Goal: Information Seeking & Learning: Learn about a topic

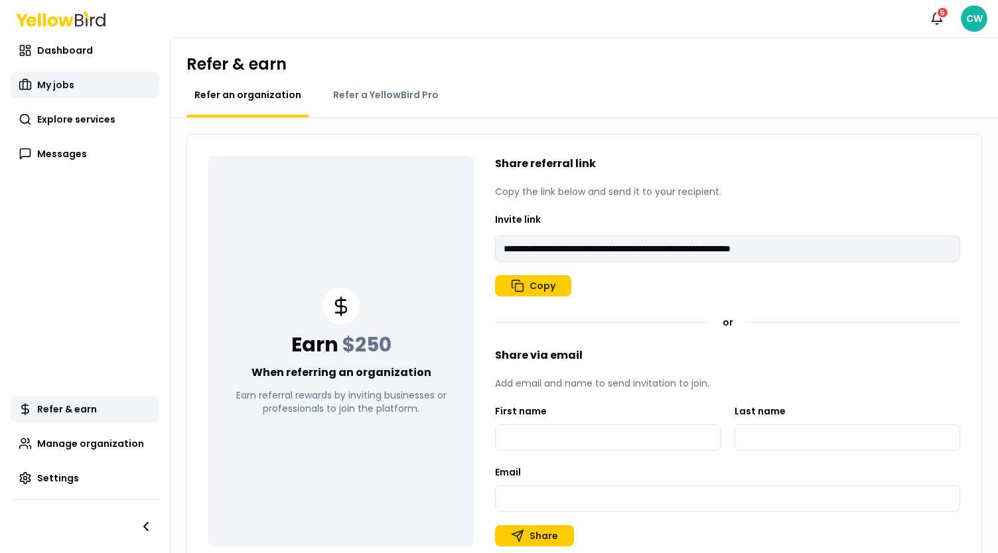
click at [71, 91] on span "My jobs" at bounding box center [55, 84] width 37 height 13
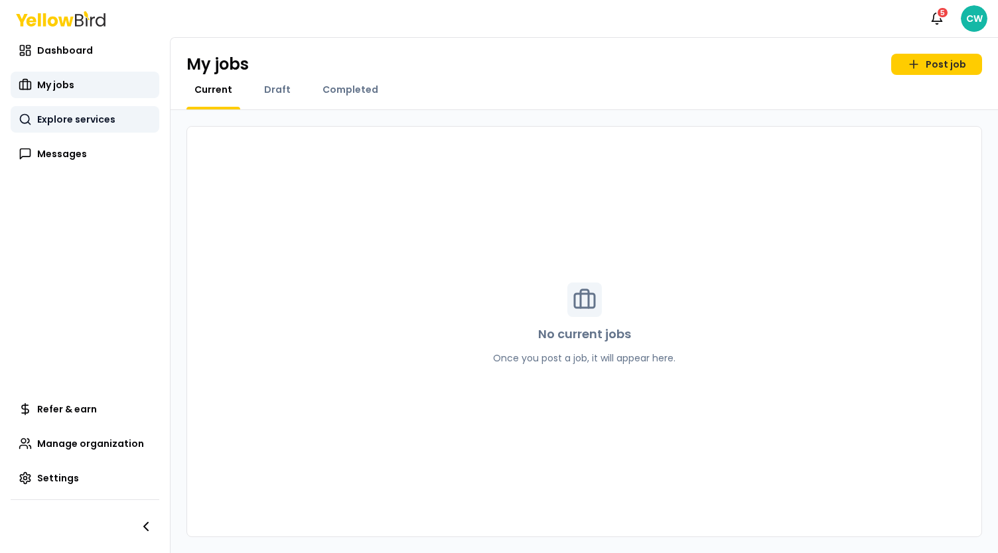
click at [76, 119] on span "Explore services" at bounding box center [76, 119] width 78 height 13
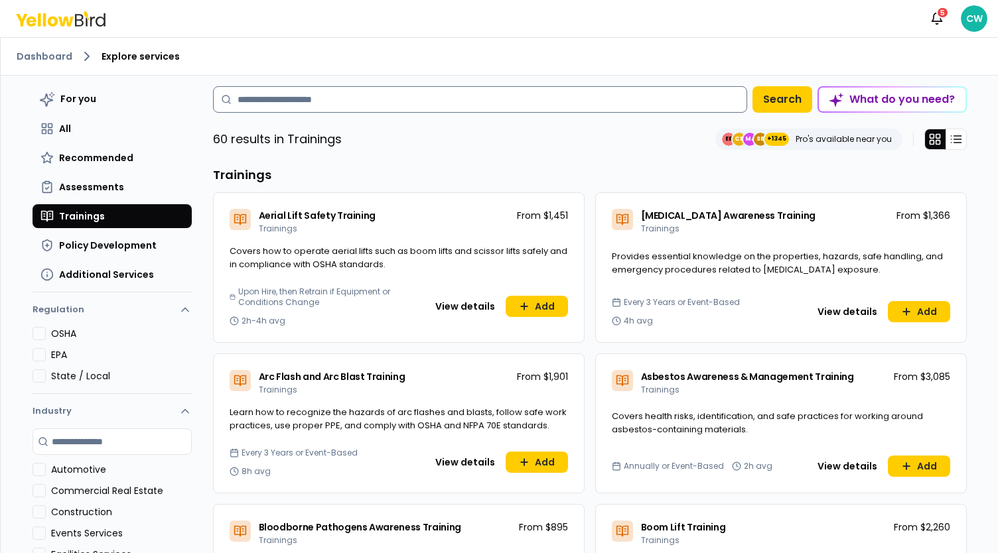
click at [288, 109] on input at bounding box center [480, 99] width 534 height 27
type input "***"
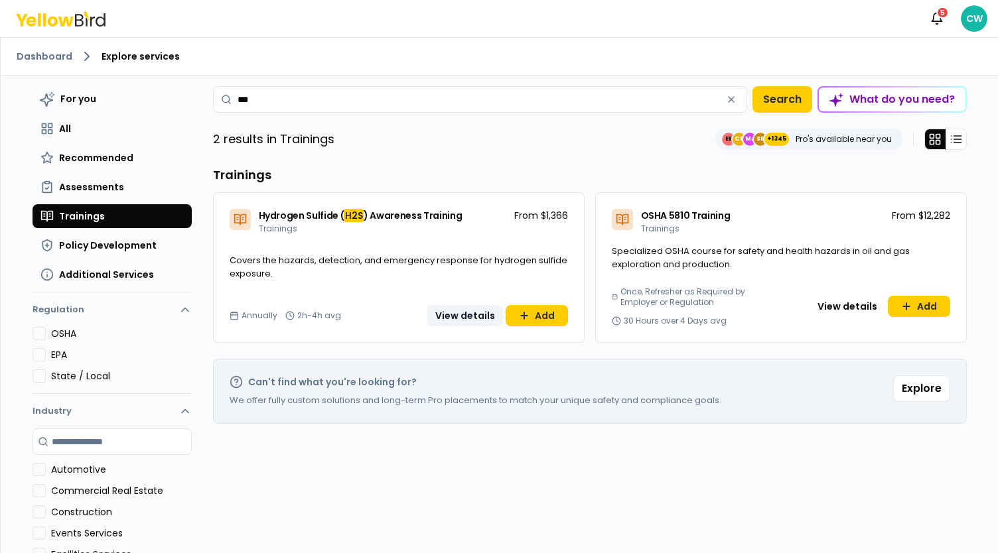
click at [448, 316] on button "View details" at bounding box center [465, 315] width 76 height 21
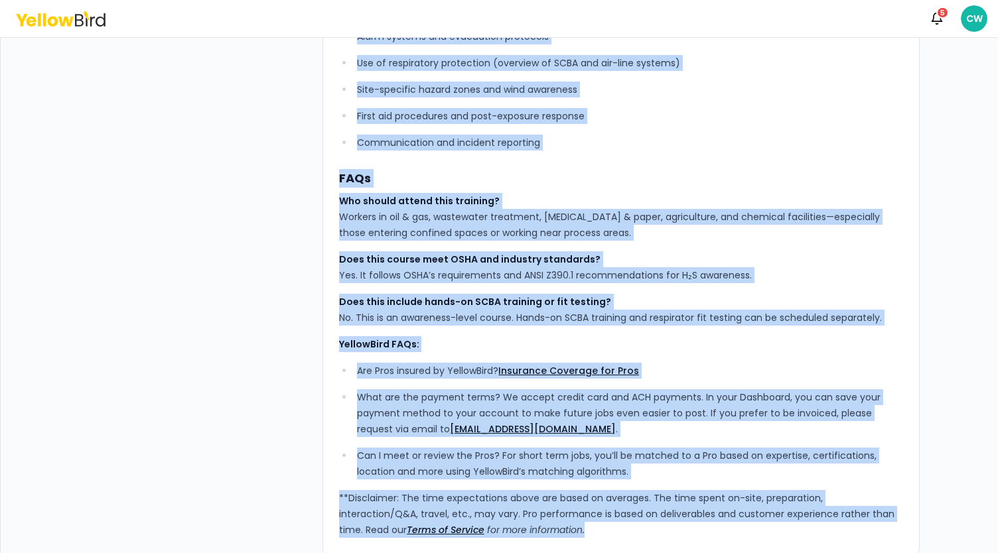
scroll to position [430, 0]
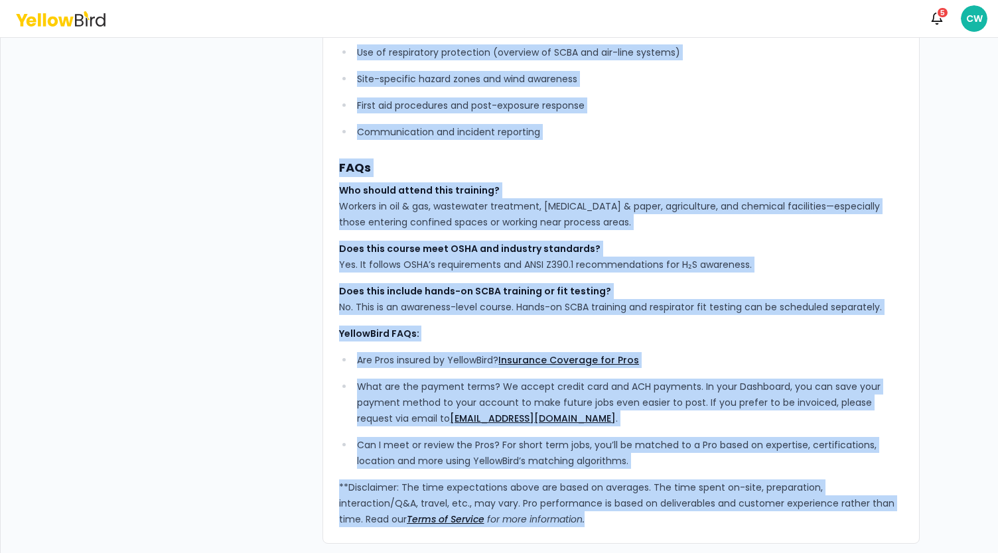
drag, startPoint x: 334, startPoint y: 108, endPoint x: 594, endPoint y: 515, distance: 482.2
click at [594, 515] on div "YellowBird’s H₂S Awareness Training provides up to 15 participants with essenti…" at bounding box center [621, 100] width 564 height 854
copy div "LoremiPsum’d S₂A Consectet Adipisci elitsedd ei te 10 incididuntut labo etdolor…"
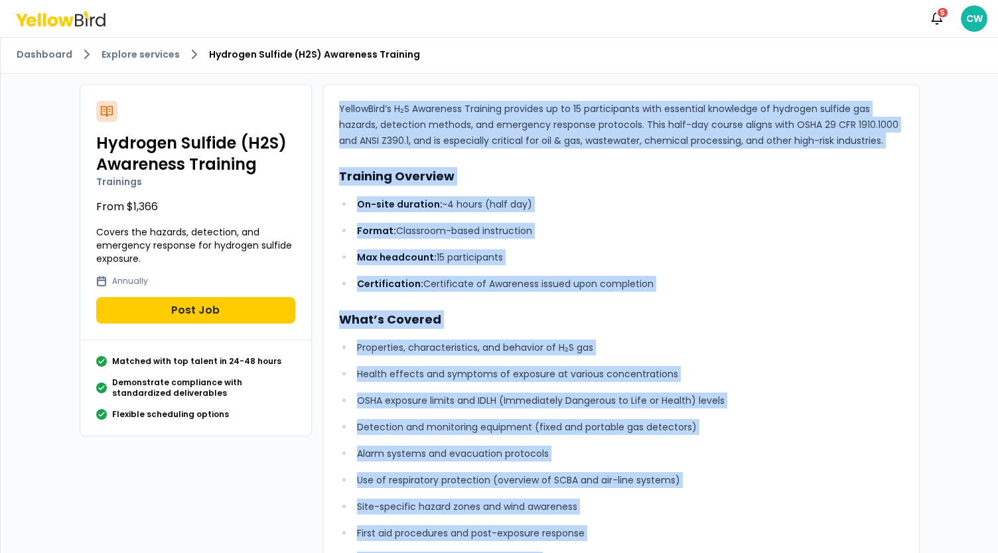
scroll to position [0, 0]
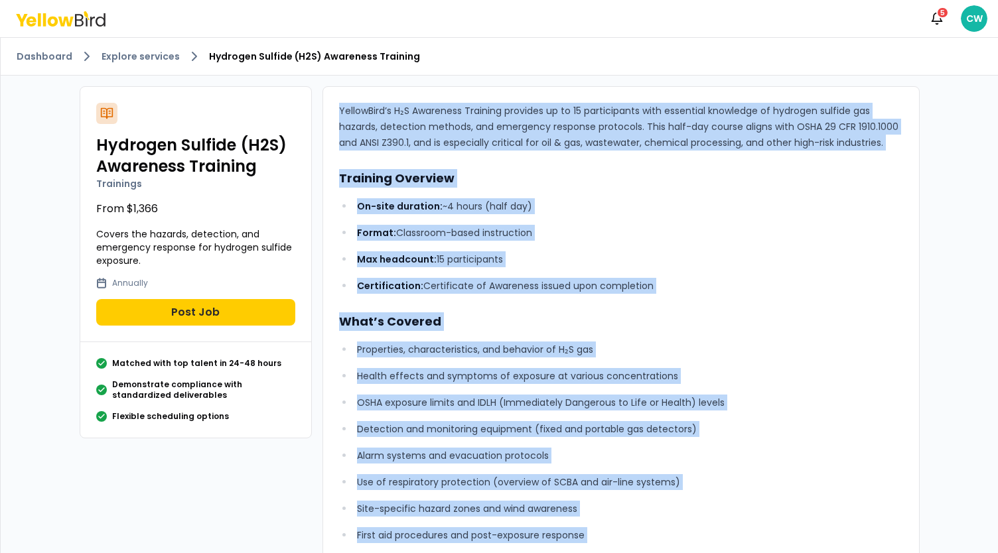
click at [726, 219] on ul "On-site duration: ~4 hours (half day) Format: Classroom-based instruction Max h…" at bounding box center [621, 246] width 564 height 96
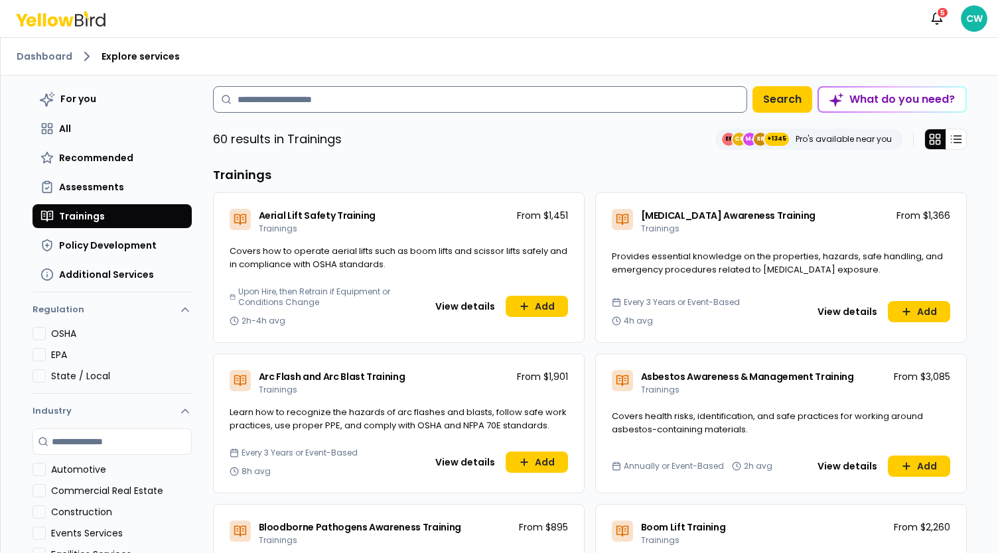
click at [265, 90] on input at bounding box center [480, 99] width 534 height 27
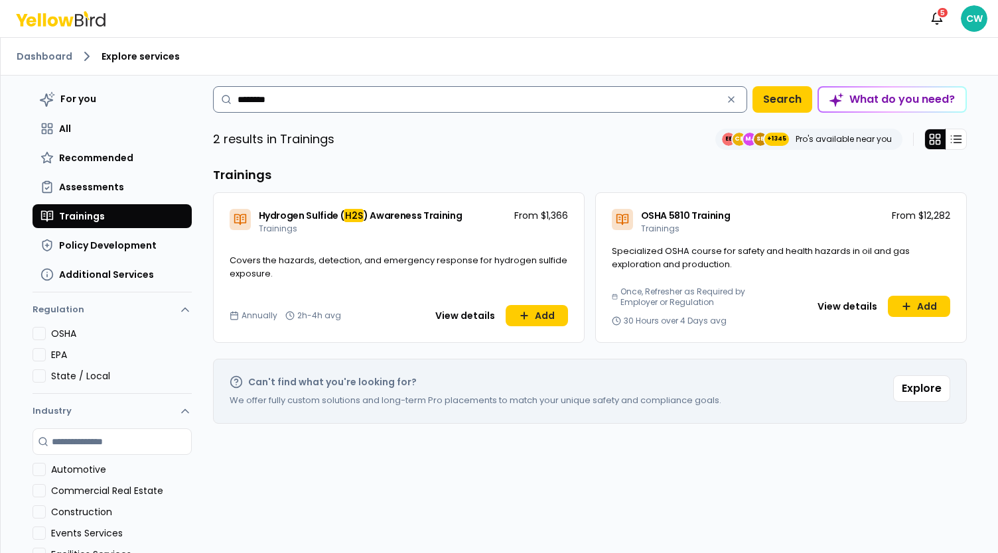
type input "********"
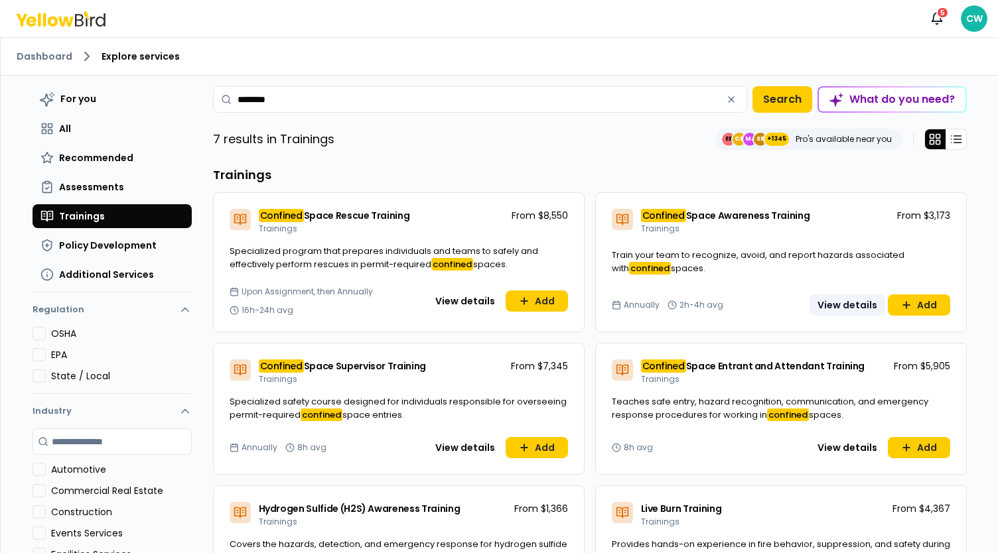
click at [827, 306] on button "View details" at bounding box center [847, 304] width 76 height 21
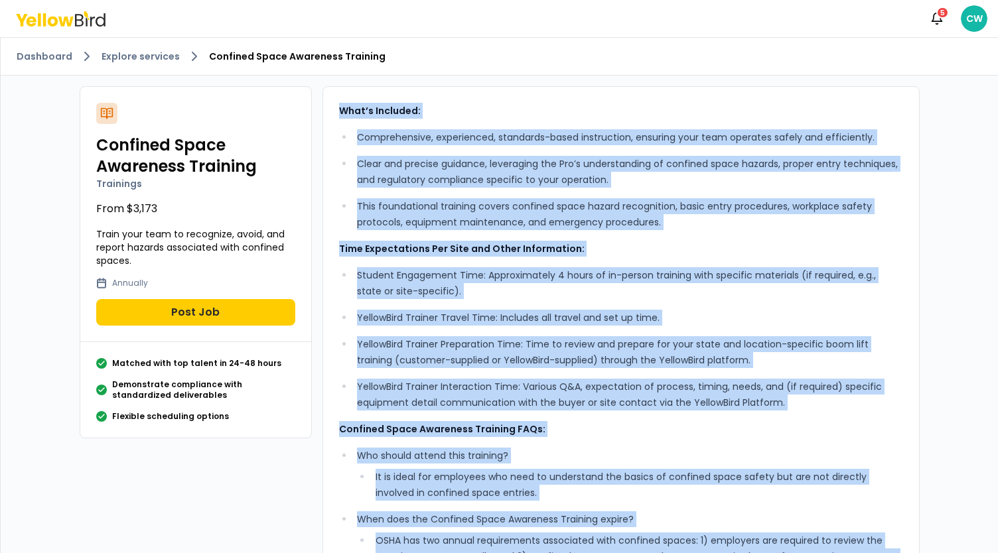
scroll to position [265, 0]
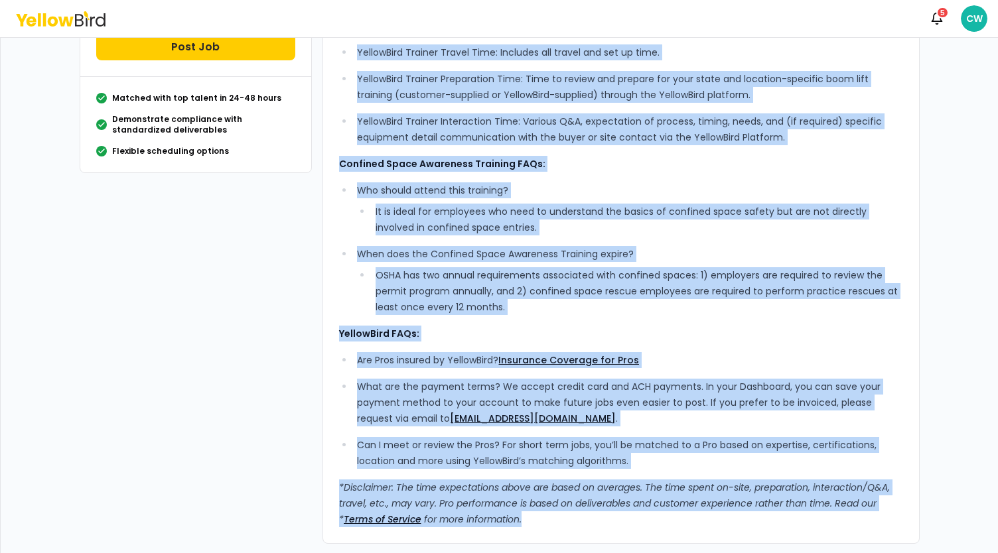
drag, startPoint x: 330, startPoint y: 109, endPoint x: 539, endPoint y: 475, distance: 420.6
click at [611, 513] on div "What’s Included: Comprehensive, experienced, standards-based instruction, ensur…" at bounding box center [620, 182] width 597 height 723
copy div "Lore’i Dolorsit: Ametconsectet, adipiscinge, seddoeius-tempo incididuntu, labor…"
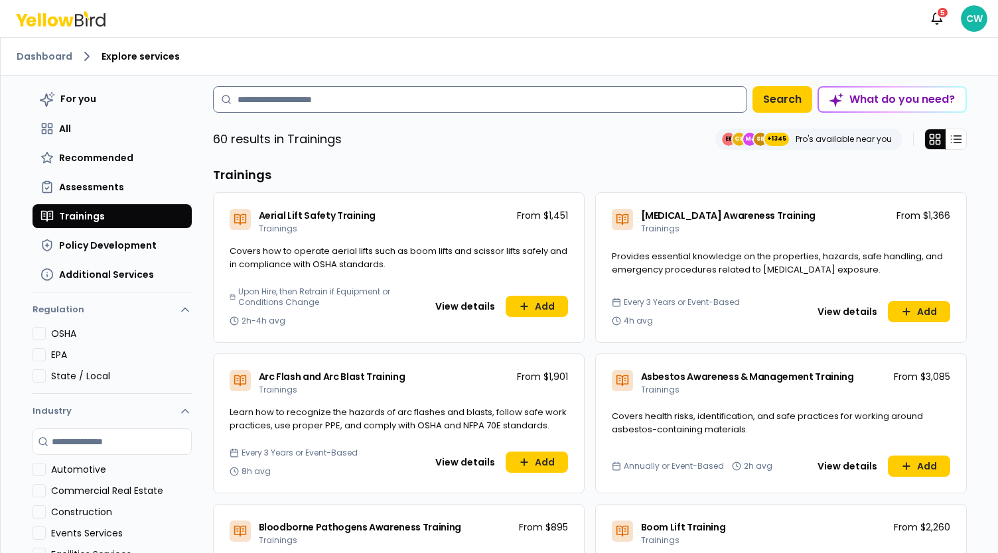
click at [359, 88] on input at bounding box center [480, 99] width 534 height 27
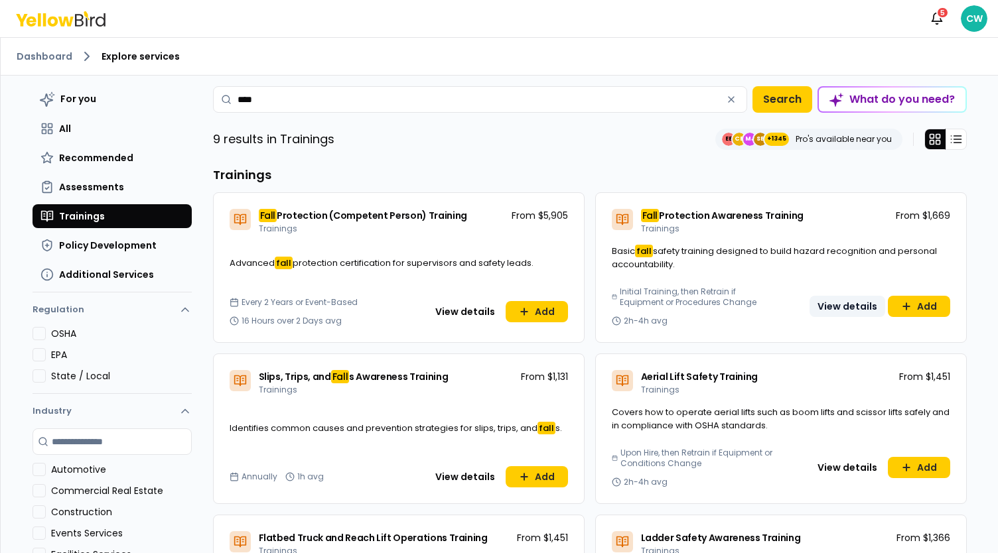
type input "****"
click at [826, 302] on button "View details" at bounding box center [847, 306] width 76 height 21
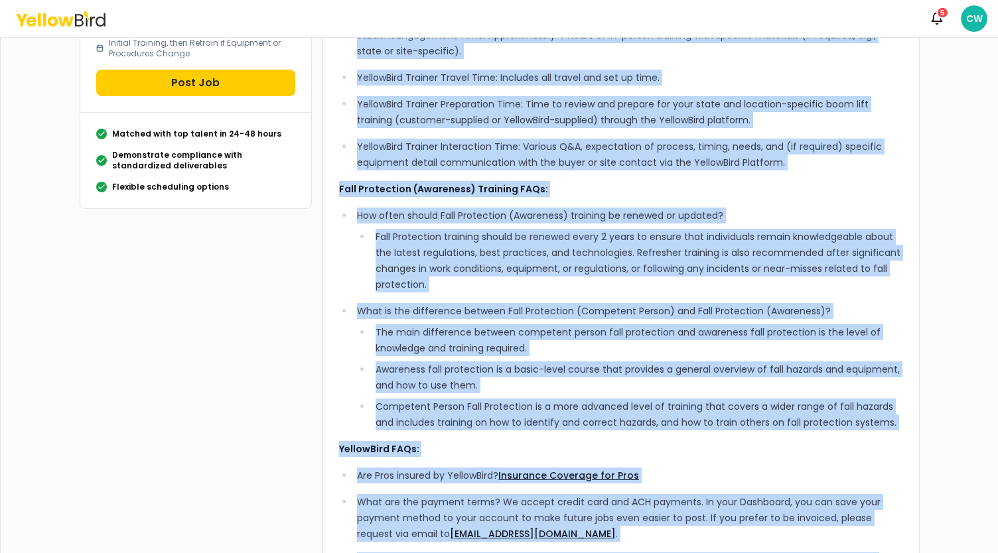
scroll to position [356, 0]
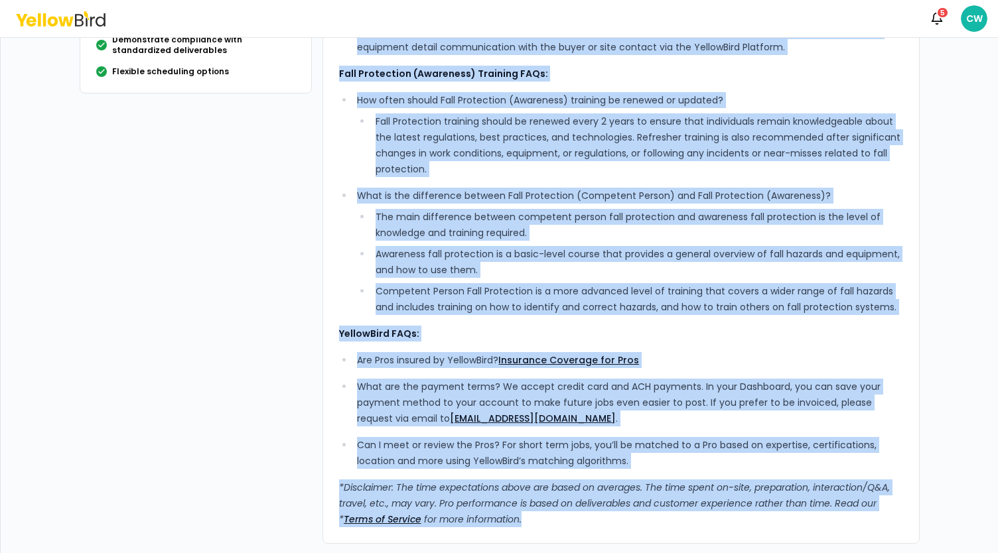
drag, startPoint x: 333, startPoint y: 111, endPoint x: 619, endPoint y: 539, distance: 514.5
click at [619, 539] on div "What’s Included: Comprehensive, experienced, standards-based instruction, ensur…" at bounding box center [620, 137] width 597 height 813
copy div "Lore’i Dolorsit: Ametconsectet, adipiscinge, seddoeius-tempo incididuntu, labor…"
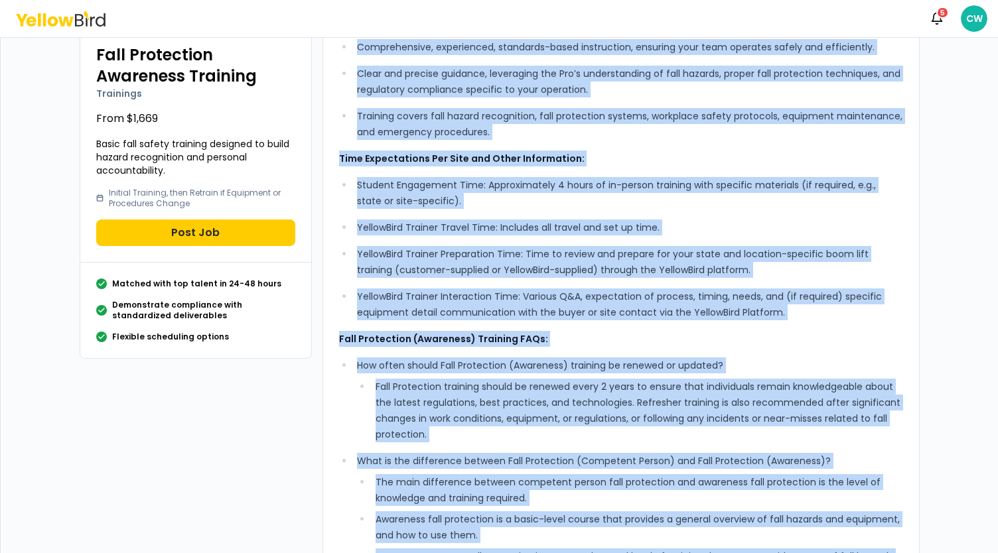
scroll to position [0, 0]
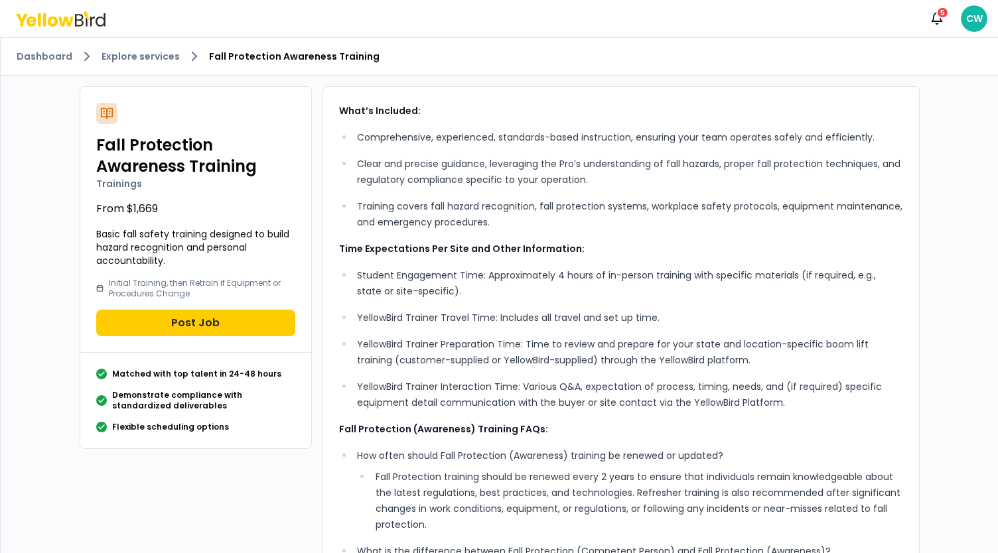
click at [225, 204] on p "From $1,669" at bounding box center [195, 209] width 199 height 16
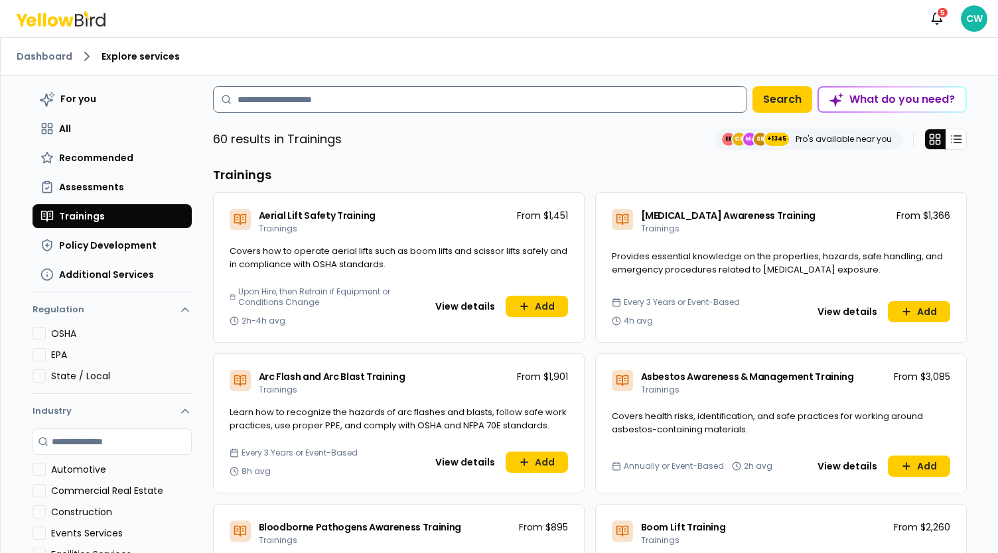
click at [281, 99] on input at bounding box center [480, 99] width 534 height 27
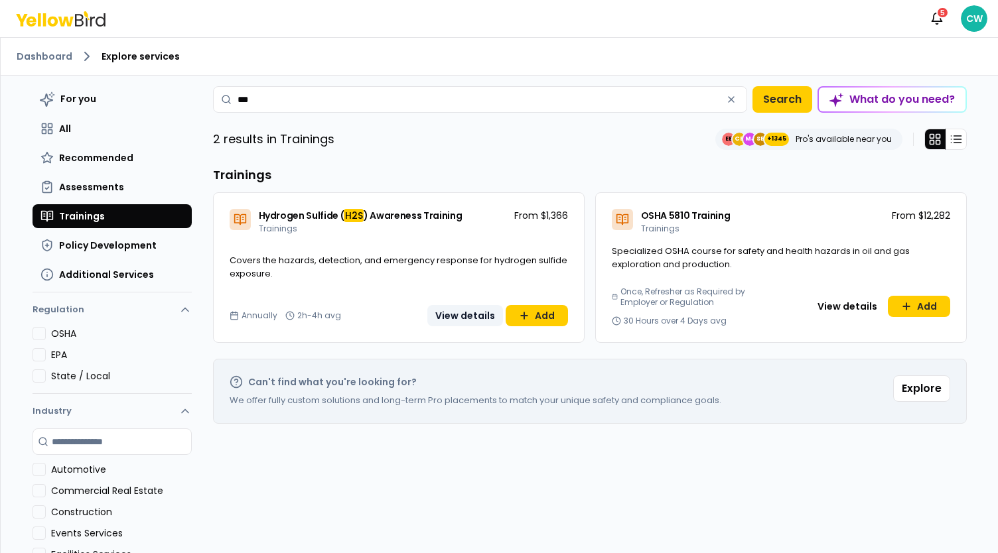
type input "***"
click at [464, 316] on button "View details" at bounding box center [465, 315] width 76 height 21
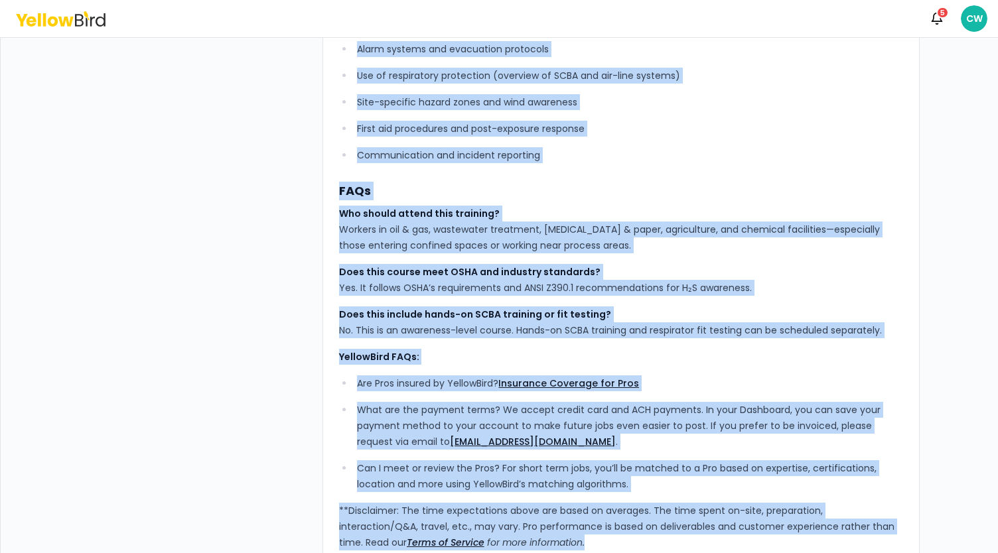
scroll to position [430, 0]
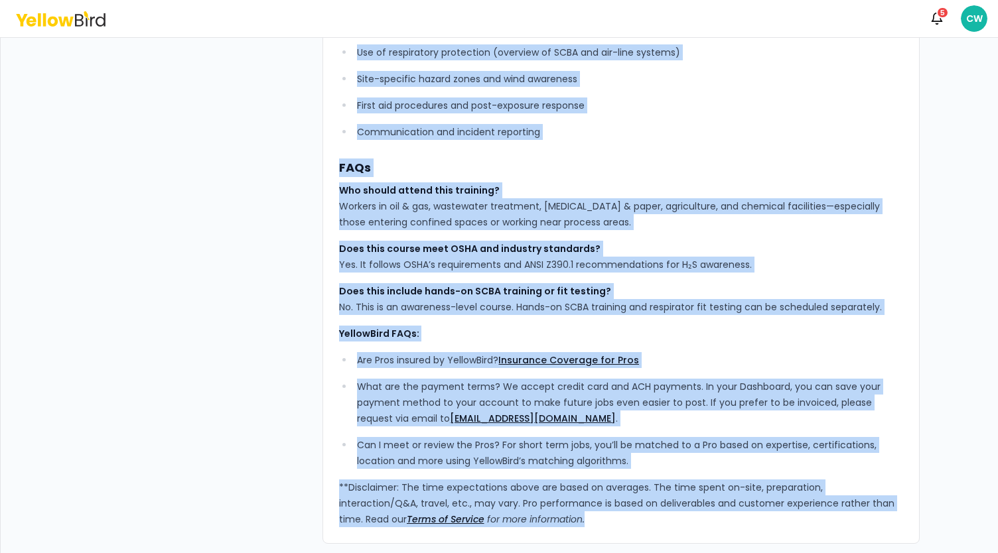
drag, startPoint x: 334, startPoint y: 110, endPoint x: 728, endPoint y: 543, distance: 585.0
click at [728, 543] on div "Hydrogen Sulfide (H2S) Awareness Training Trainings From $1,366 Covers the haza…" at bounding box center [499, 100] width 861 height 909
copy div "LoremiPsum’d S₂A Consectet Adipisci elitsedd ei te 10 incididuntut labo etdolor…"
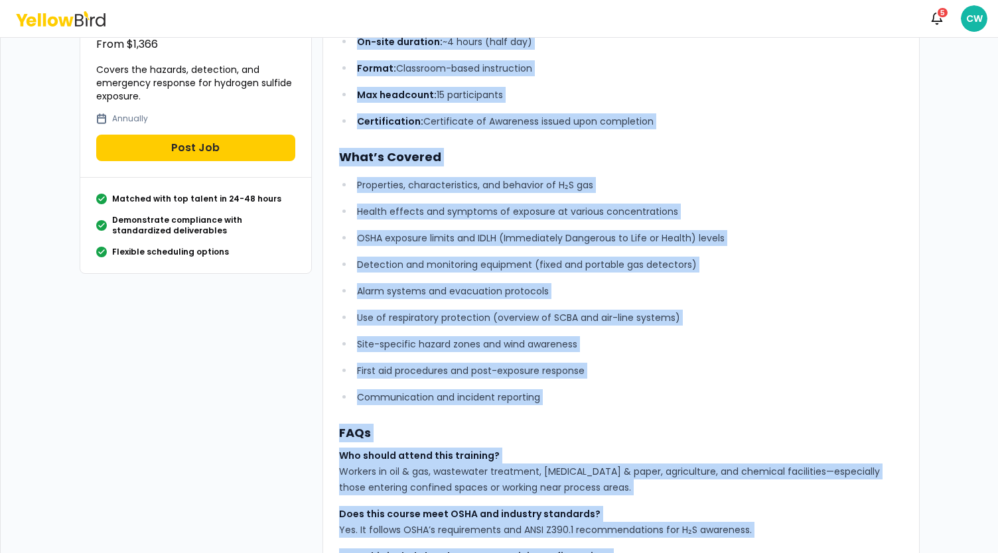
scroll to position [98, 0]
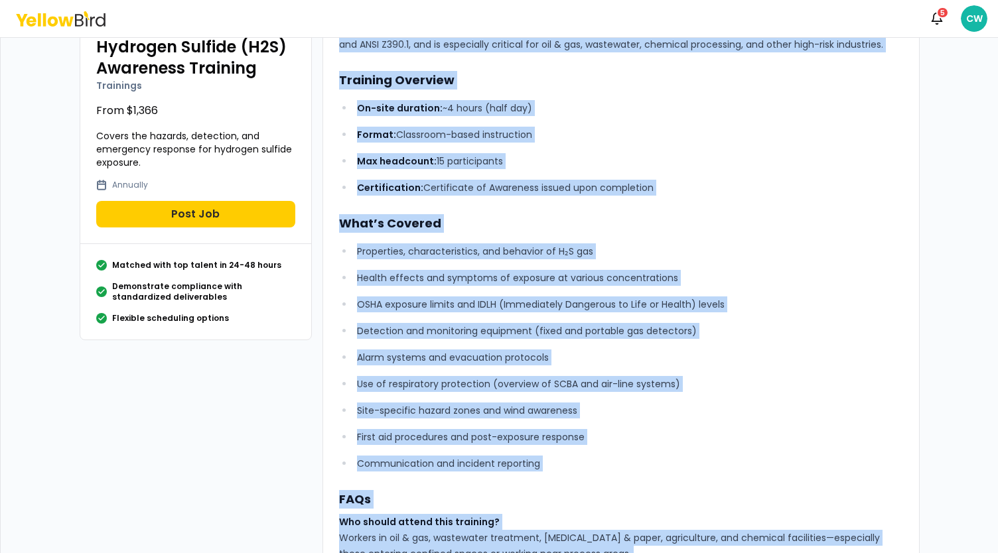
click at [244, 66] on h2 "Hydrogen Sulfide (H2S) Awareness Training" at bounding box center [195, 57] width 199 height 42
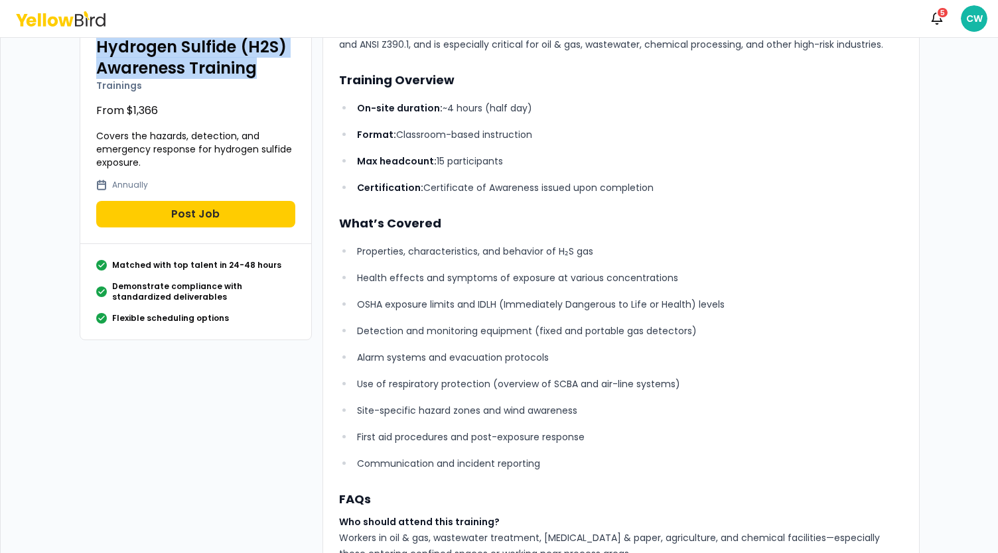
drag, startPoint x: 257, startPoint y: 74, endPoint x: 96, endPoint y: 46, distance: 164.1
click at [96, 46] on h2 "Hydrogen Sulfide (H2S) Awareness Training" at bounding box center [195, 57] width 199 height 42
copy h2 "Hydrogen Sulfide (H2S) Awareness Training"
